Goal: Book appointment/travel/reservation: Book appointment/travel/reservation

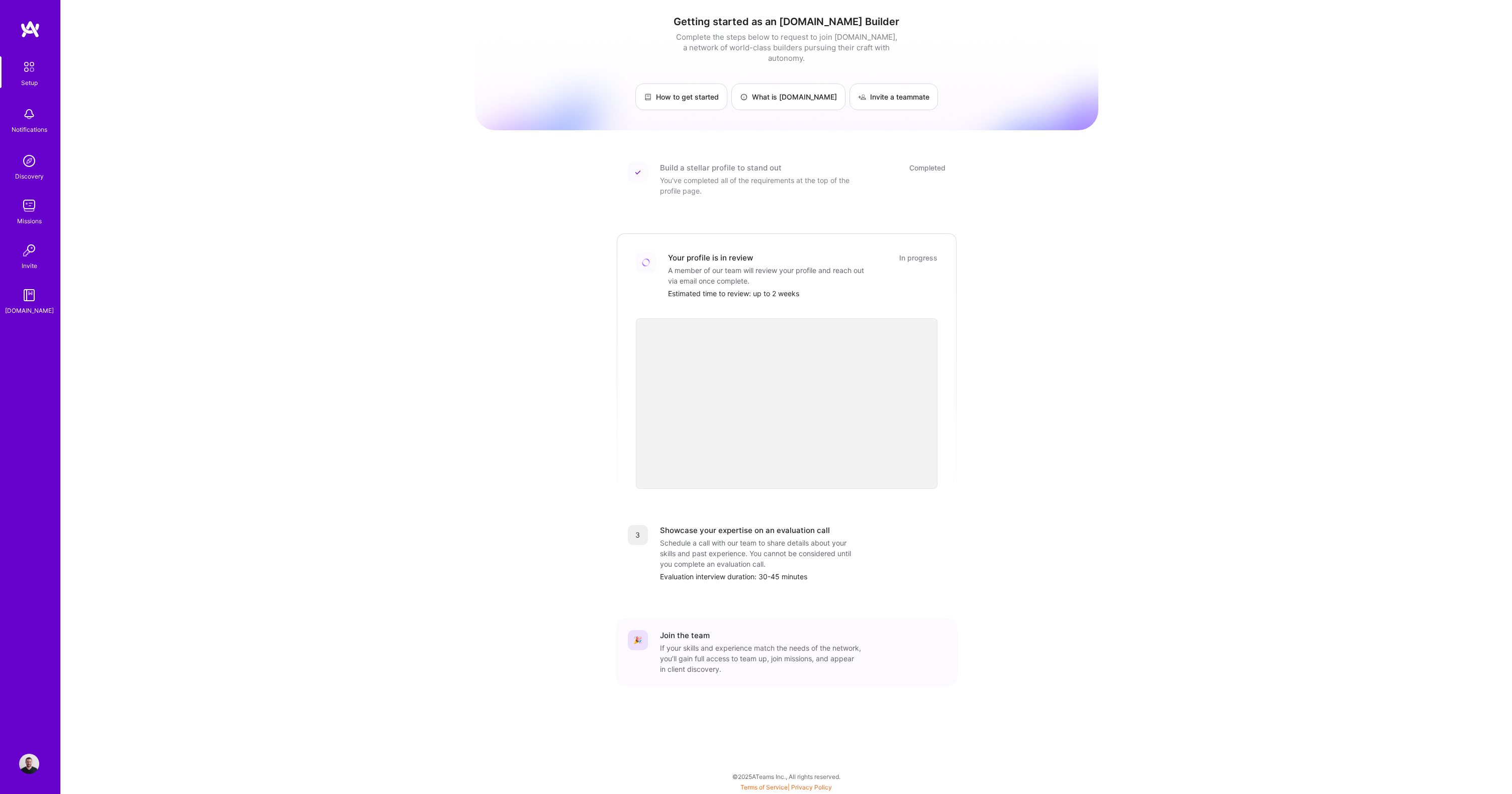
click at [644, 257] on img at bounding box center [646, 263] width 11 height 11
click at [728, 525] on div "Showcase your expertise on an evaluation call" at bounding box center [745, 530] width 170 height 10
drag, startPoint x: 670, startPoint y: 532, endPoint x: 748, endPoint y: 561, distance: 83.2
click at [748, 561] on div "Showcase your expertise on an evaluation call Schedule a call with our team to …" at bounding box center [802, 554] width 286 height 57
click at [783, 571] on div "Evaluation interview duration: 30-45 minutes" at bounding box center [802, 576] width 286 height 10
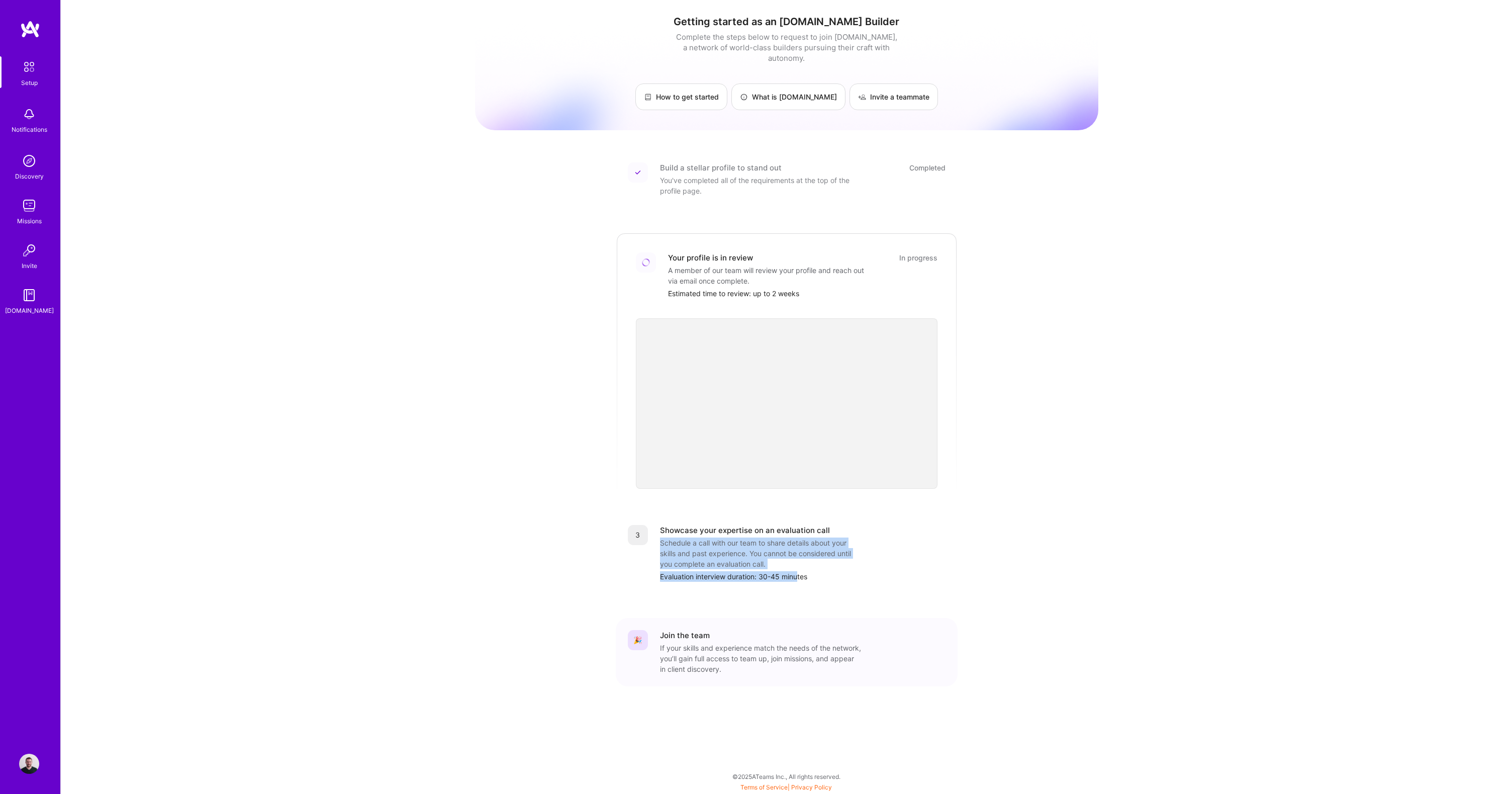
drag, startPoint x: 797, startPoint y: 565, endPoint x: 687, endPoint y: 523, distance: 117.7
click at [690, 525] on div "Showcase your expertise on an evaluation call Schedule a call with our team to …" at bounding box center [802, 554] width 286 height 57
click at [687, 525] on div "Showcase your expertise on an evaluation call" at bounding box center [745, 530] width 170 height 10
